Goal: Navigation & Orientation: Understand site structure

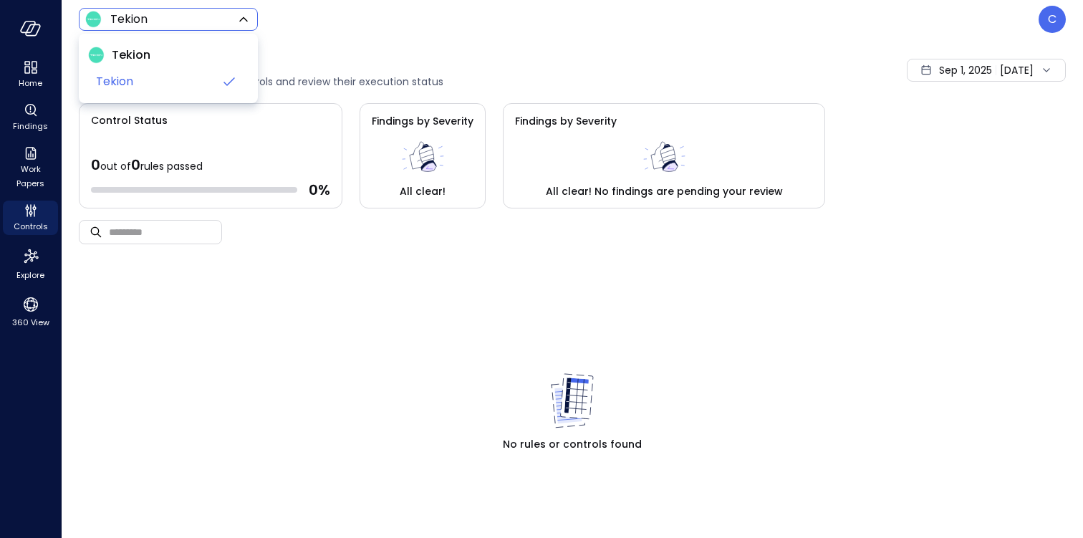
click at [213, 21] on body "Home Findings Work Papers Controls Explore 360 View Tekion ******* ​ C Controls…" at bounding box center [541, 269] width 1083 height 538
click at [213, 21] on div at bounding box center [541, 269] width 1083 height 538
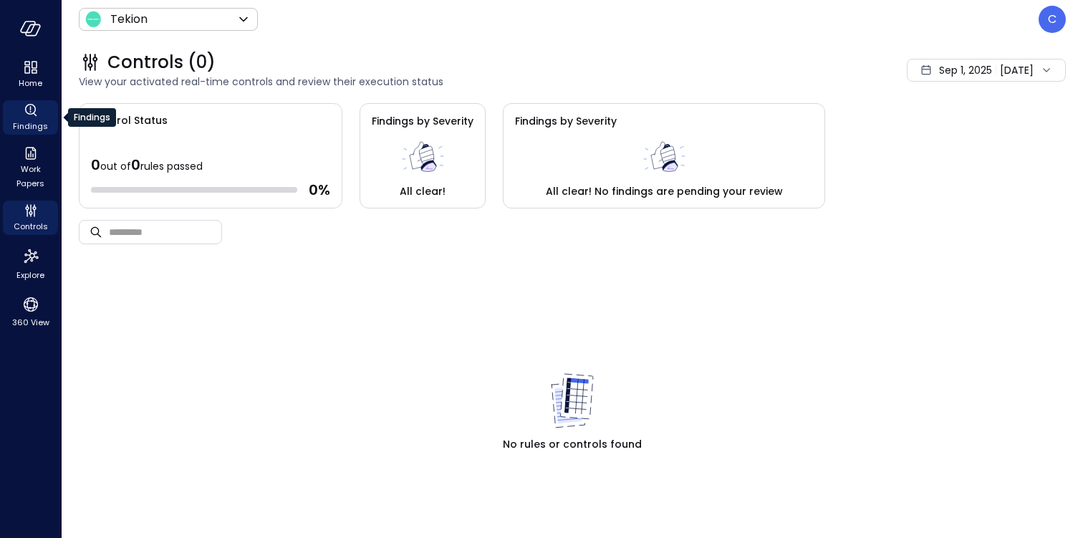
click at [24, 120] on span "Findings" at bounding box center [30, 126] width 35 height 14
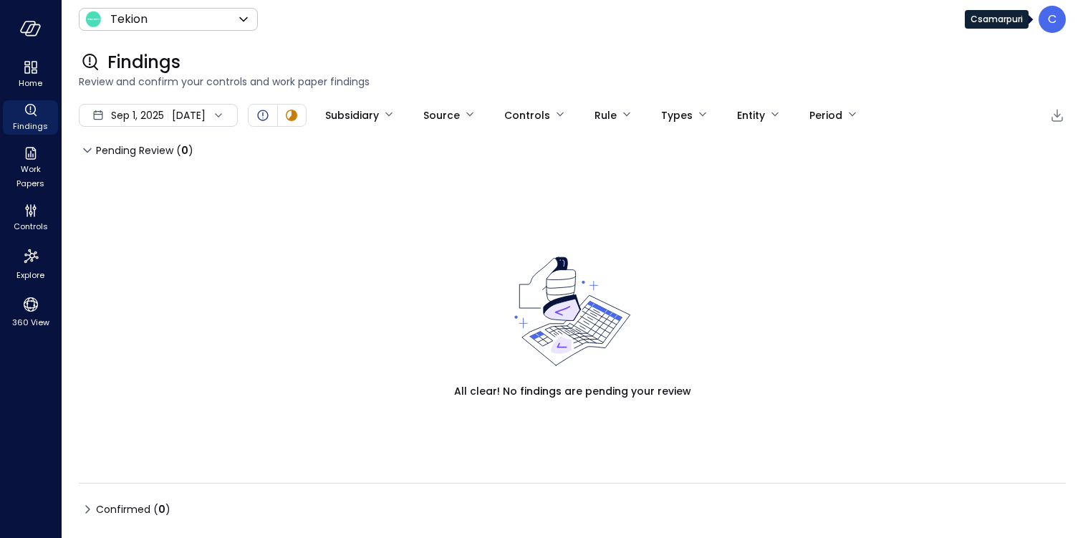
click at [1053, 21] on p "C" at bounding box center [1051, 19] width 9 height 17
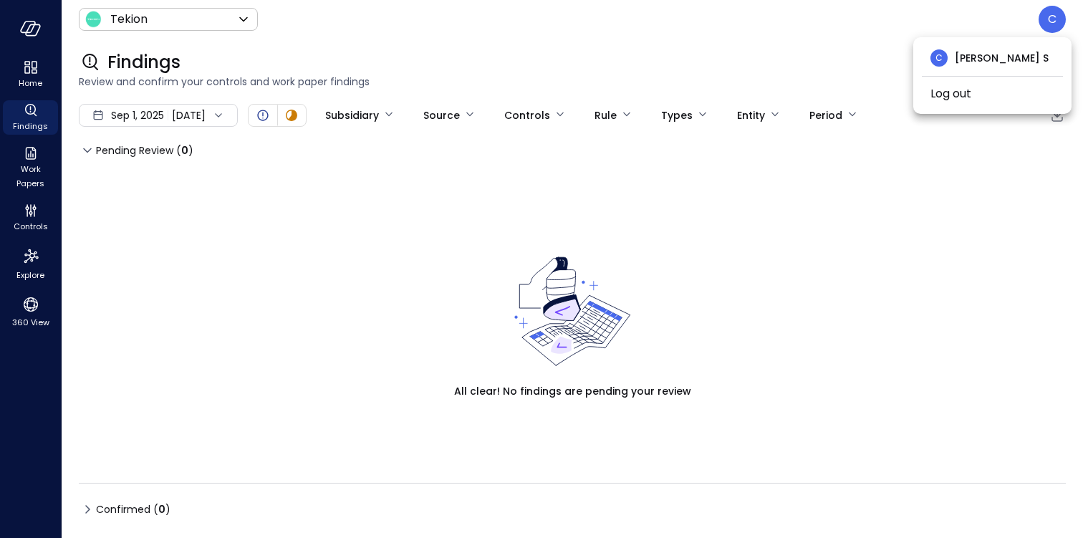
click at [1053, 21] on div at bounding box center [541, 269] width 1083 height 538
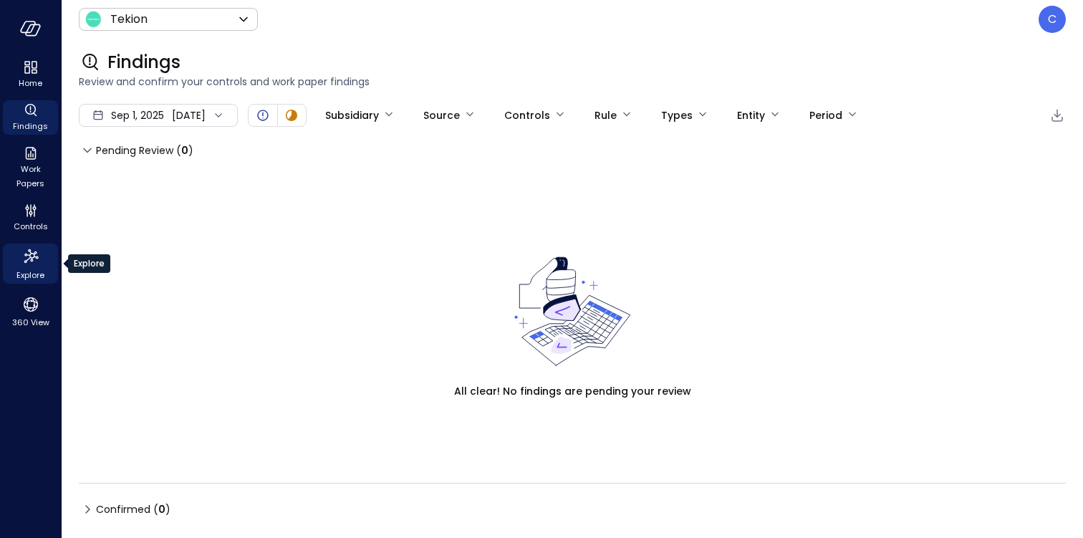
click at [33, 254] on icon "Explore" at bounding box center [30, 256] width 23 height 23
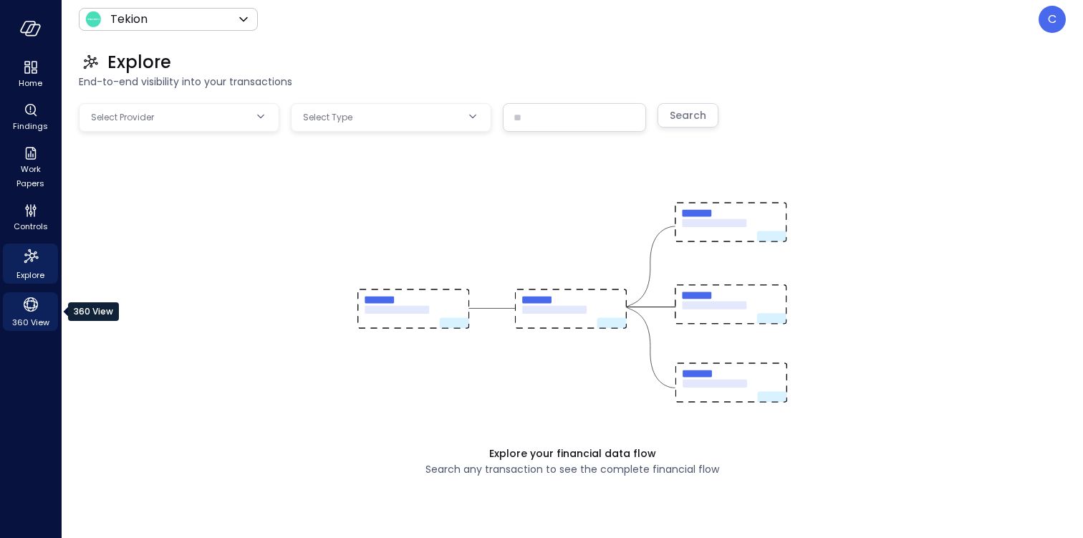
click at [29, 307] on icon "360 View" at bounding box center [31, 304] width 14 height 14
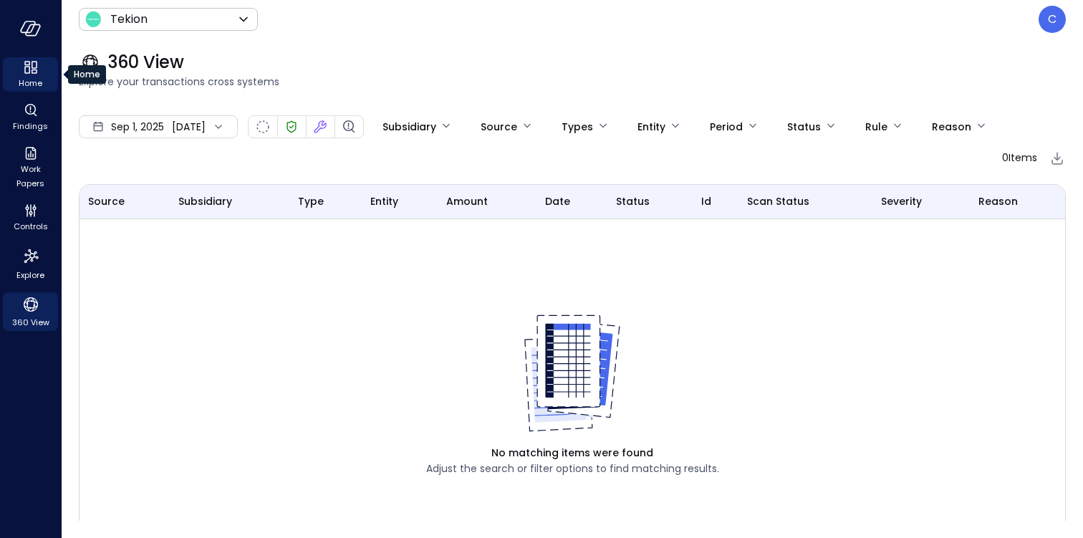
click at [32, 71] on icon "Home" at bounding box center [35, 71] width 6 height 4
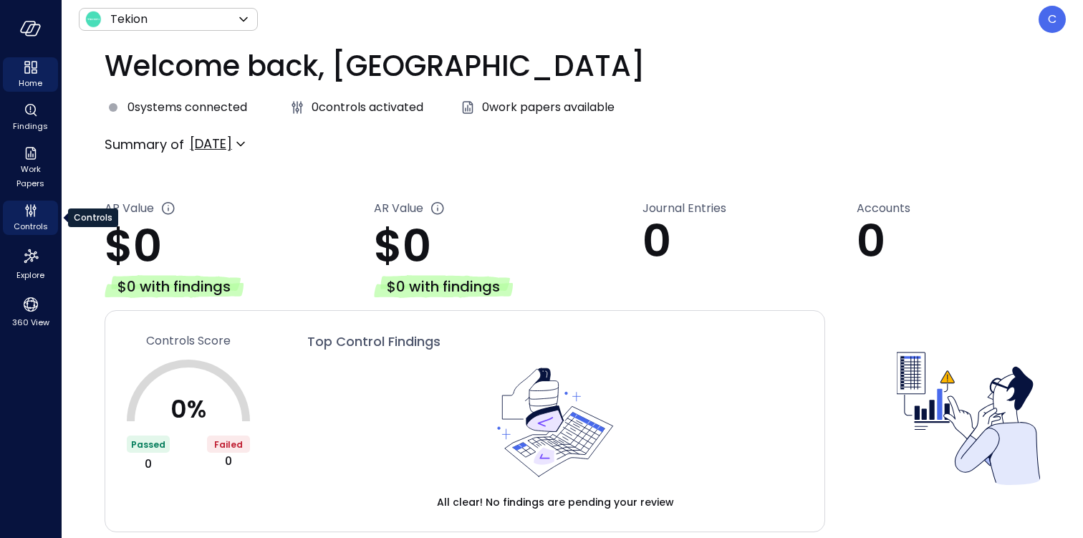
click at [29, 211] on icon "Controls" at bounding box center [31, 213] width 4 height 4
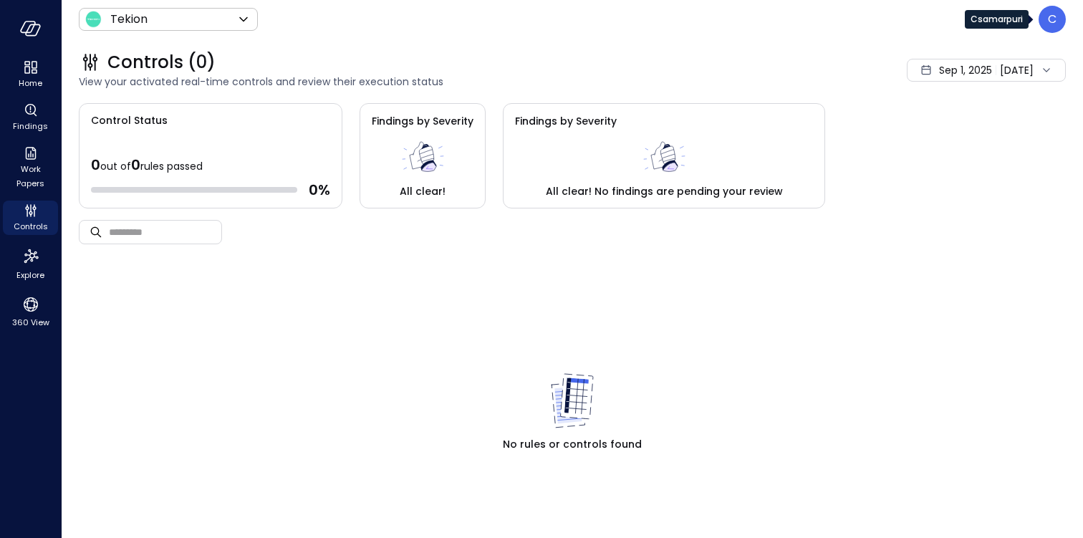
click at [1051, 21] on p "C" at bounding box center [1051, 19] width 9 height 17
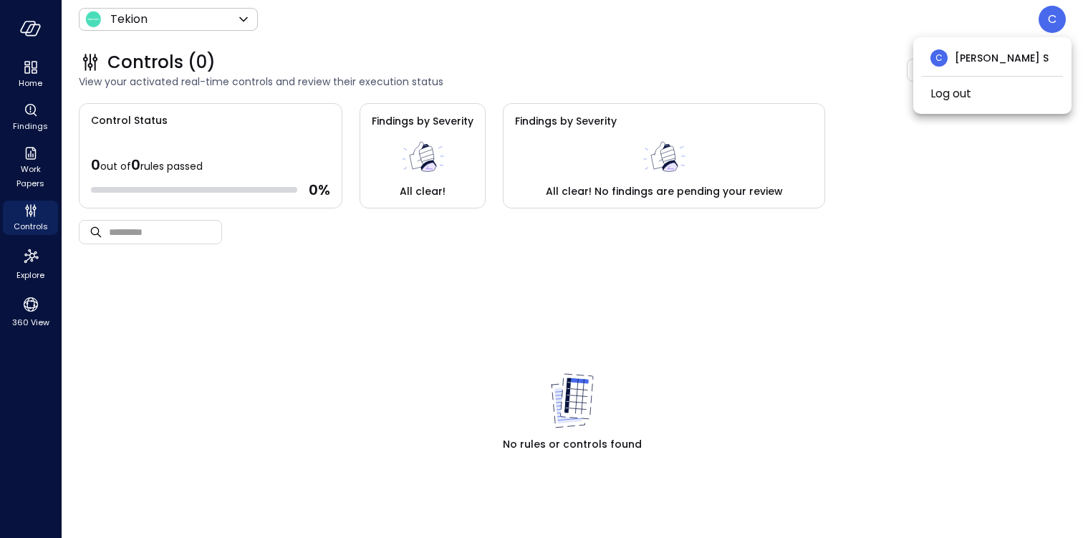
click at [985, 62] on span "[PERSON_NAME] S" at bounding box center [1001, 58] width 94 height 16
click at [884, 309] on div at bounding box center [541, 269] width 1083 height 538
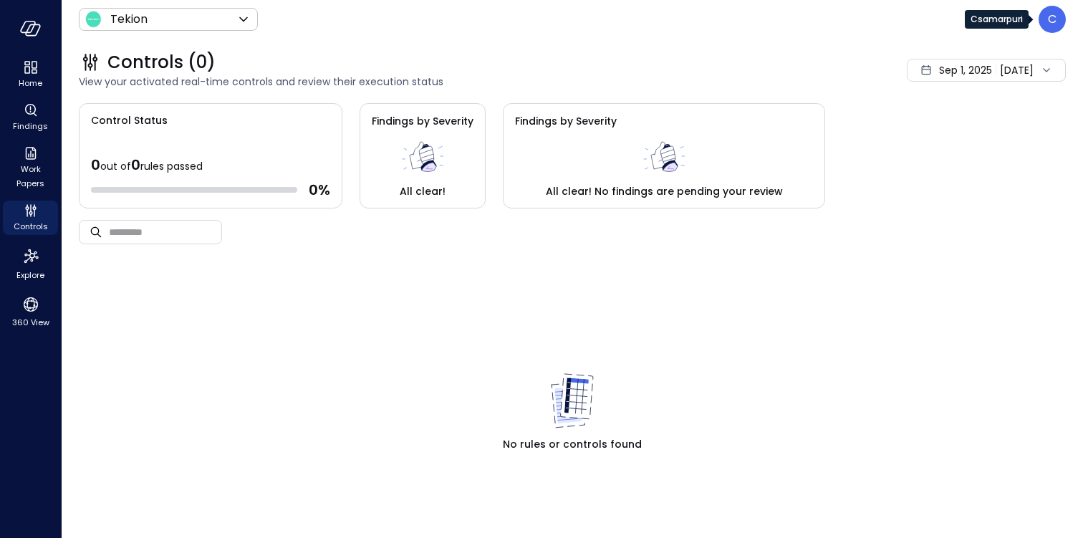
click at [1051, 27] on p "C" at bounding box center [1051, 19] width 9 height 17
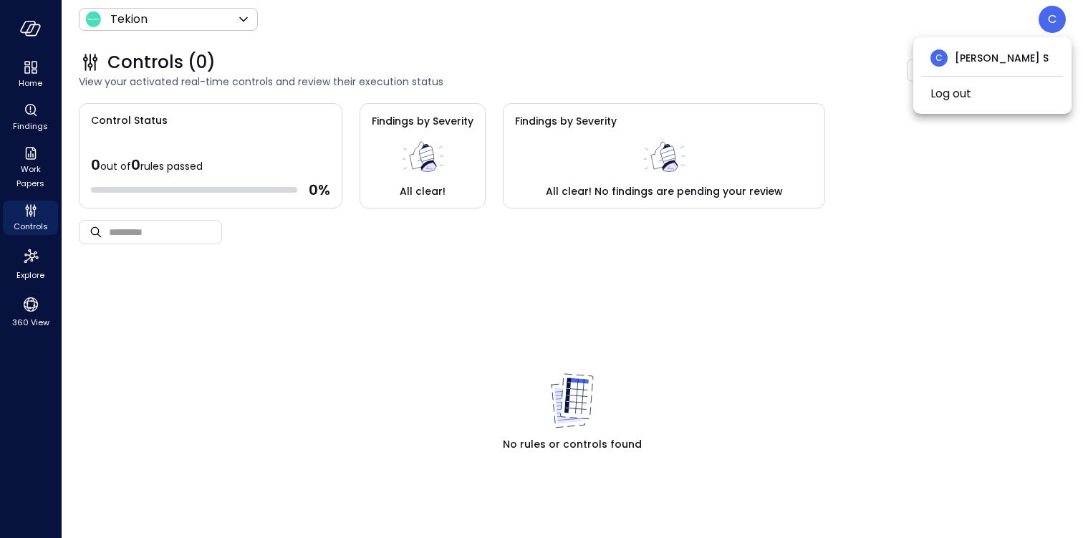
click at [942, 57] on div "C" at bounding box center [938, 57] width 17 height 17
click at [936, 277] on div at bounding box center [541, 269] width 1083 height 538
